Goal: Information Seeking & Learning: Learn about a topic

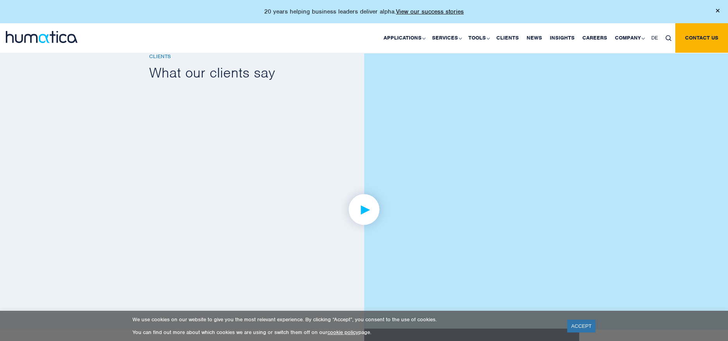
scroll to position [961, 0]
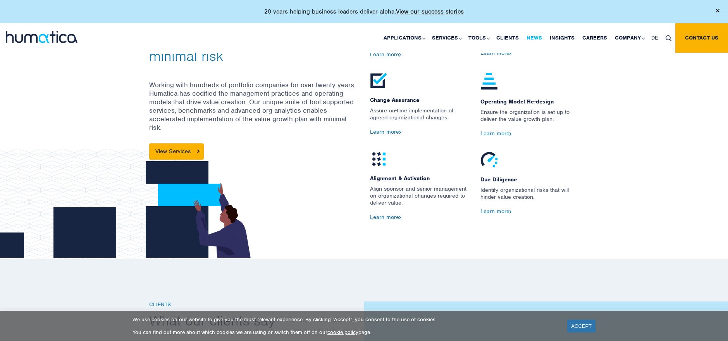
click at [531, 38] on link "News" at bounding box center [534, 37] width 23 height 29
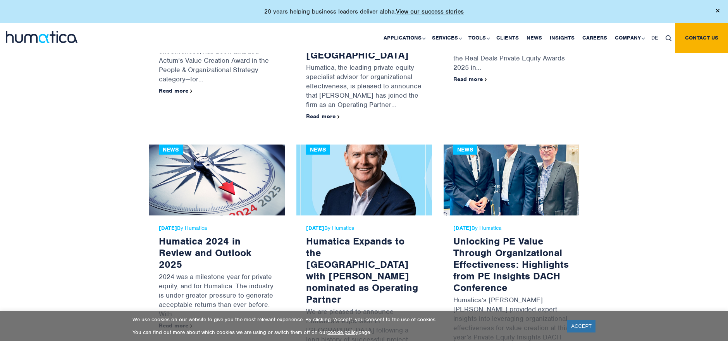
scroll to position [905, 0]
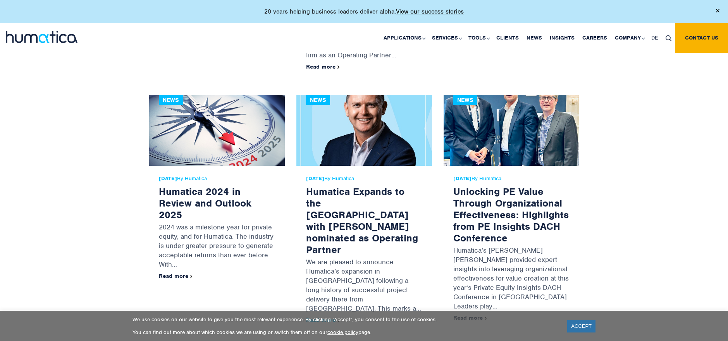
click at [317, 316] on link "Read more" at bounding box center [323, 319] width 34 height 7
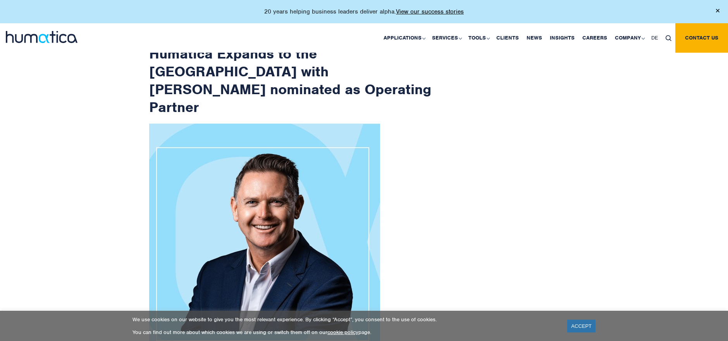
scroll to position [87, 0]
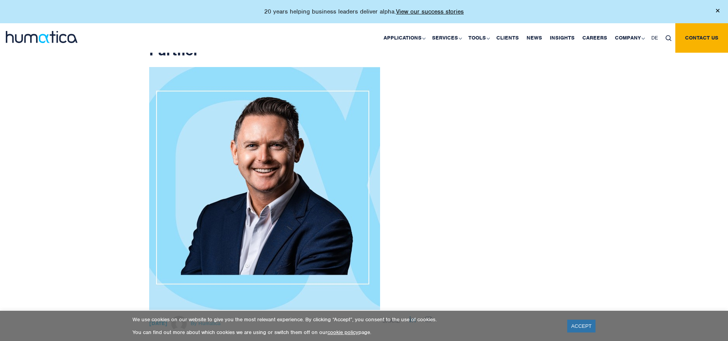
click at [414, 316] on img at bounding box center [412, 319] width 6 height 6
click at [28, 46] on div at bounding box center [60, 37] width 121 height 29
click at [30, 40] on img at bounding box center [42, 37] width 72 height 12
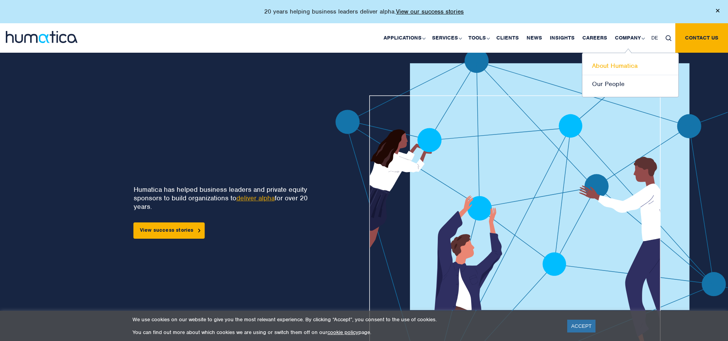
click at [626, 64] on link "About Humatica" at bounding box center [630, 66] width 96 height 18
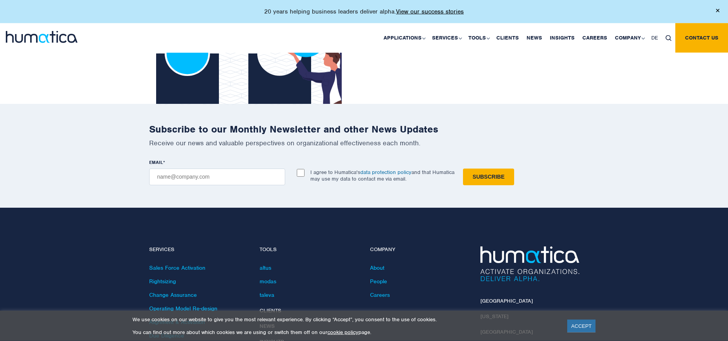
scroll to position [1779, 0]
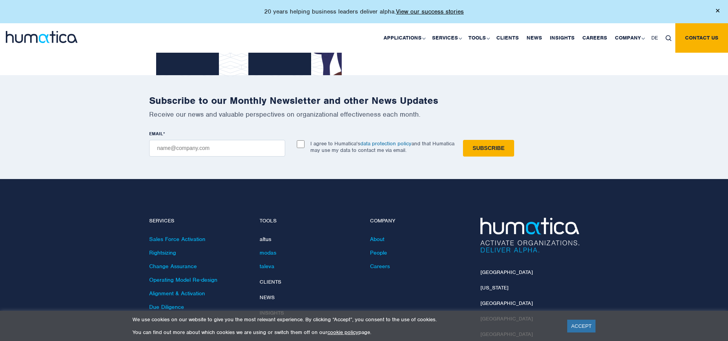
click at [266, 236] on link "altus" at bounding box center [266, 239] width 12 height 7
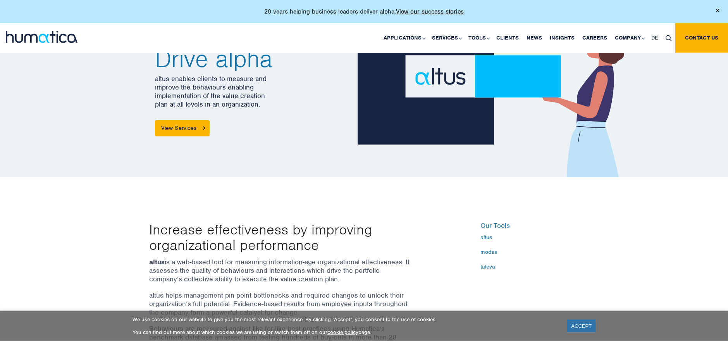
scroll to position [74, 0]
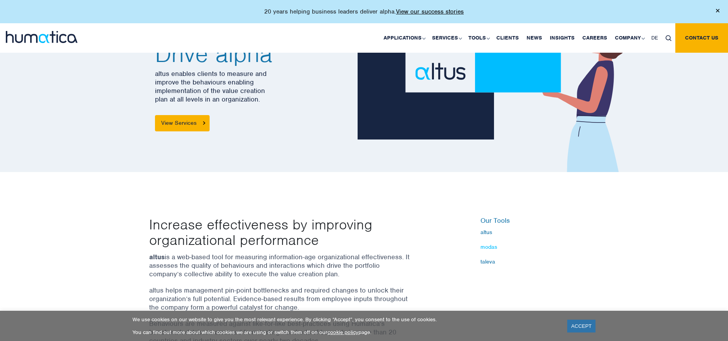
click at [495, 247] on link "modas" at bounding box center [529, 247] width 99 height 6
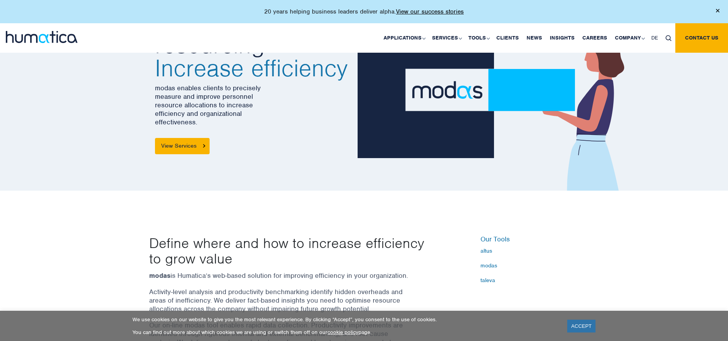
scroll to position [105, 0]
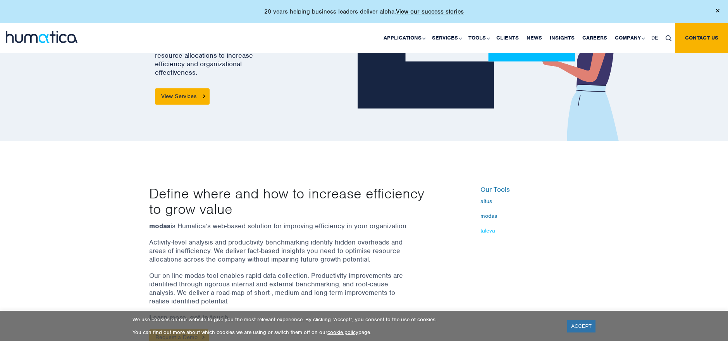
click at [490, 232] on link "taleva" at bounding box center [529, 230] width 99 height 6
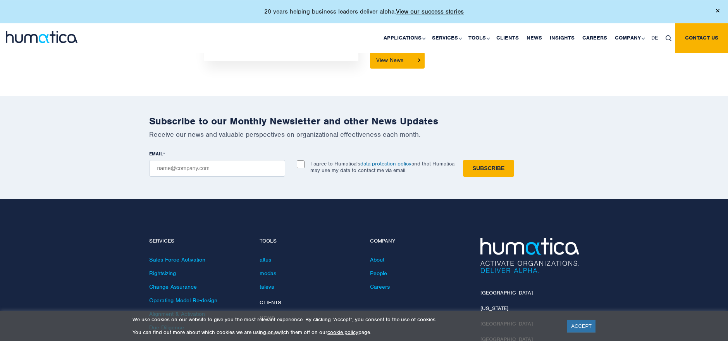
scroll to position [793, 0]
